Goal: Navigation & Orientation: Find specific page/section

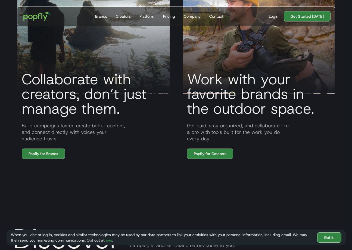
scroll to position [496, 0]
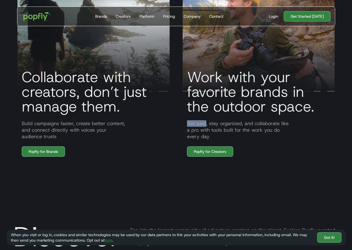
drag, startPoint x: 205, startPoint y: 123, endPoint x: 188, endPoint y: 123, distance: 17.4
click at [188, 123] on p "Get paid, stay organized, and collaborate like a pro with tools built for the w…" at bounding box center [259, 130] width 152 height 20
copy p "Get paid"
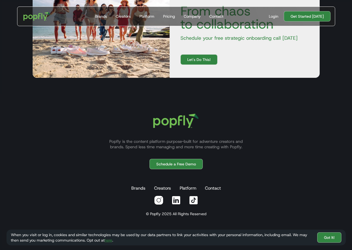
scroll to position [494, 0]
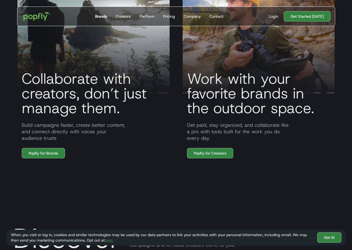
click at [95, 20] on link "Brands" at bounding box center [101, 16] width 16 height 19
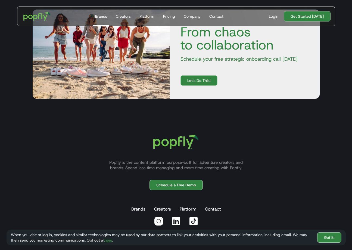
scroll to position [1014, 0]
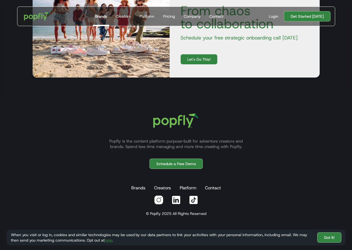
click at [42, 17] on img "home" at bounding box center [37, 16] width 34 height 16
